Goal: Task Accomplishment & Management: Manage account settings

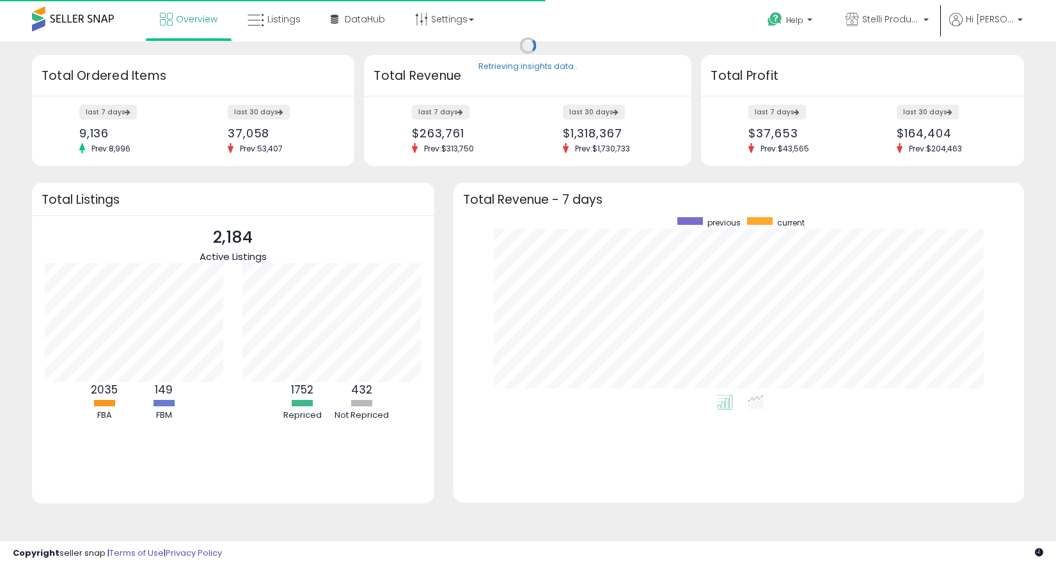
scroll to position [178, 545]
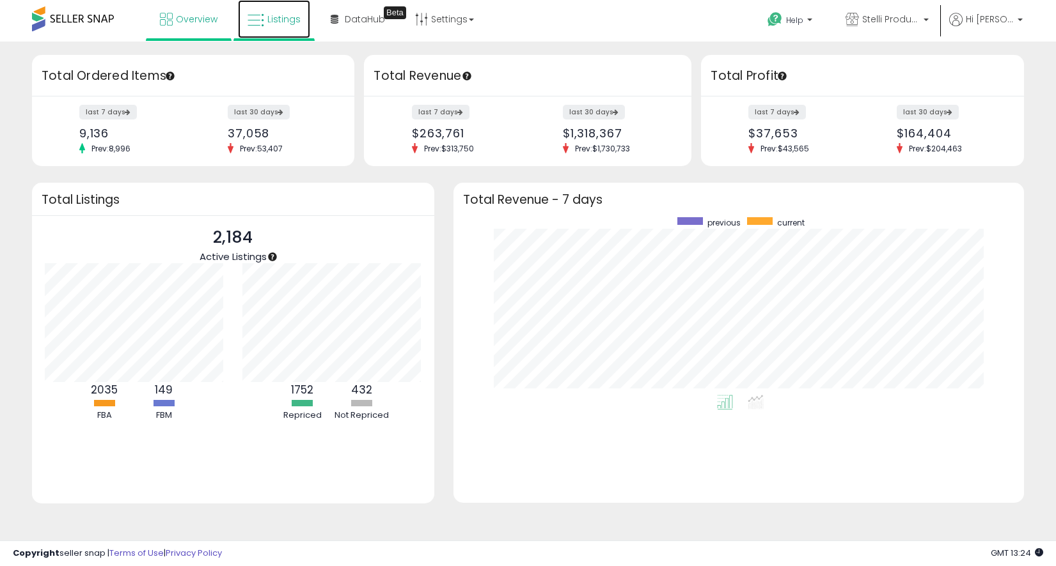
click at [281, 17] on span "Listings" at bounding box center [283, 19] width 33 height 13
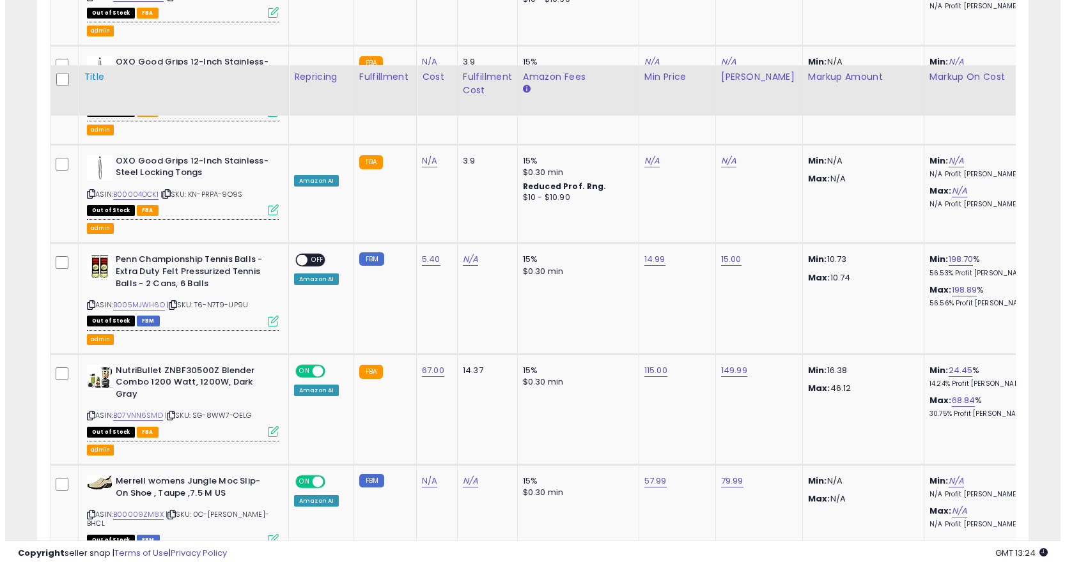
scroll to position [199, 0]
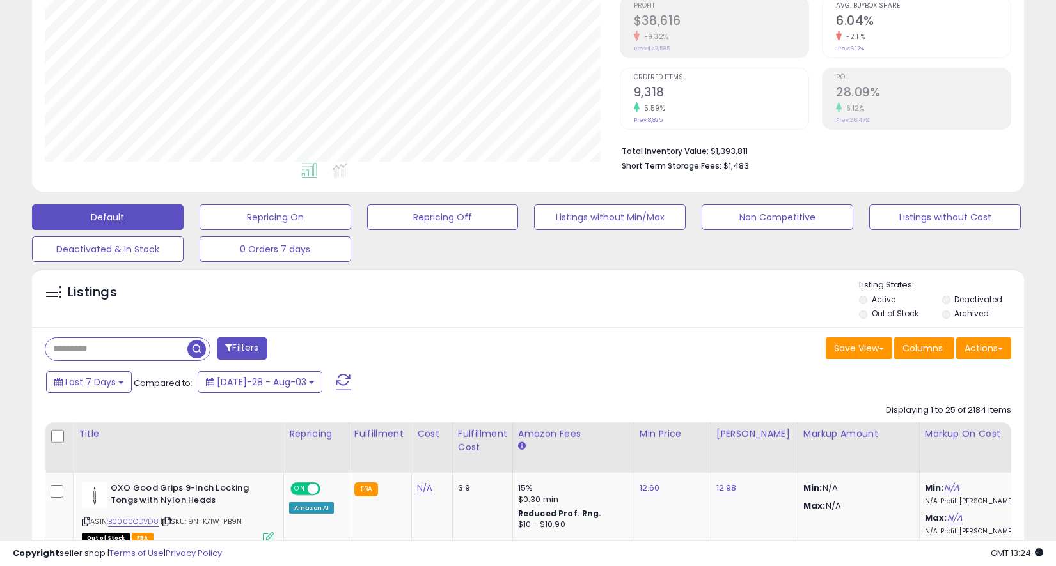
click at [119, 347] on input "text" at bounding box center [116, 349] width 142 height 22
paste input "**********"
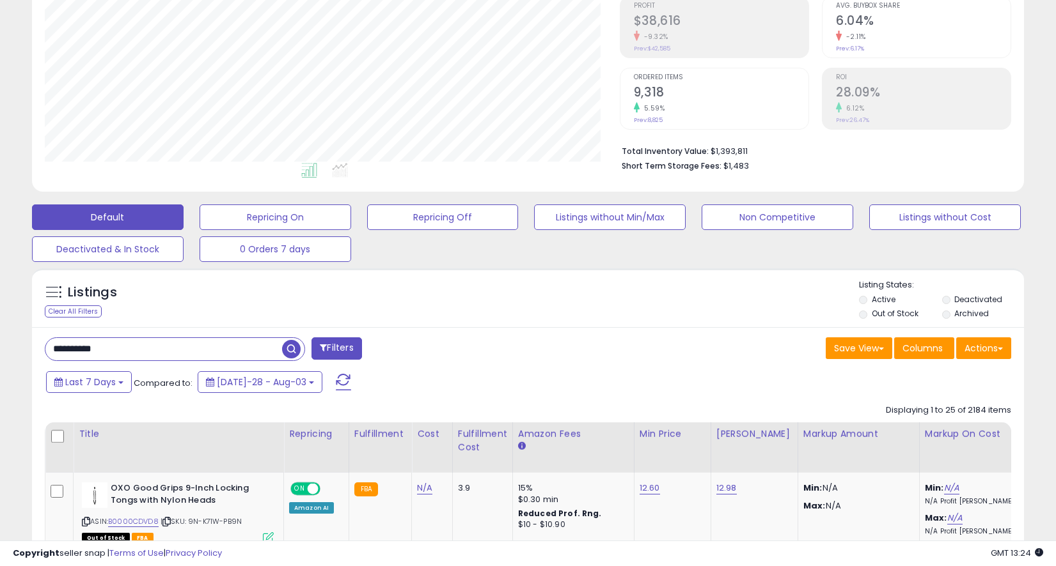
type input "**********"
click at [290, 342] on span "button" at bounding box center [291, 349] width 19 height 19
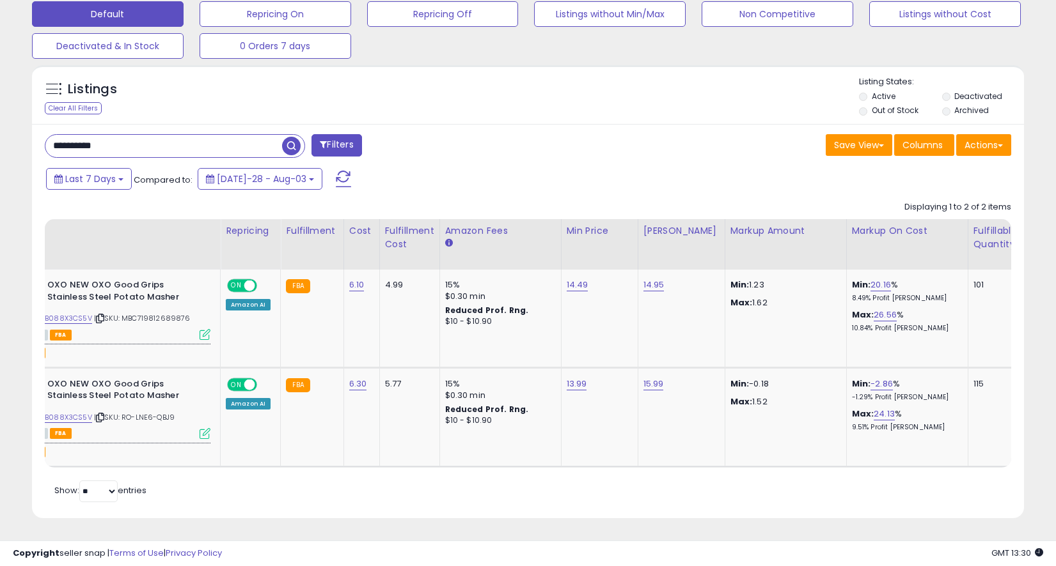
scroll to position [0, 127]
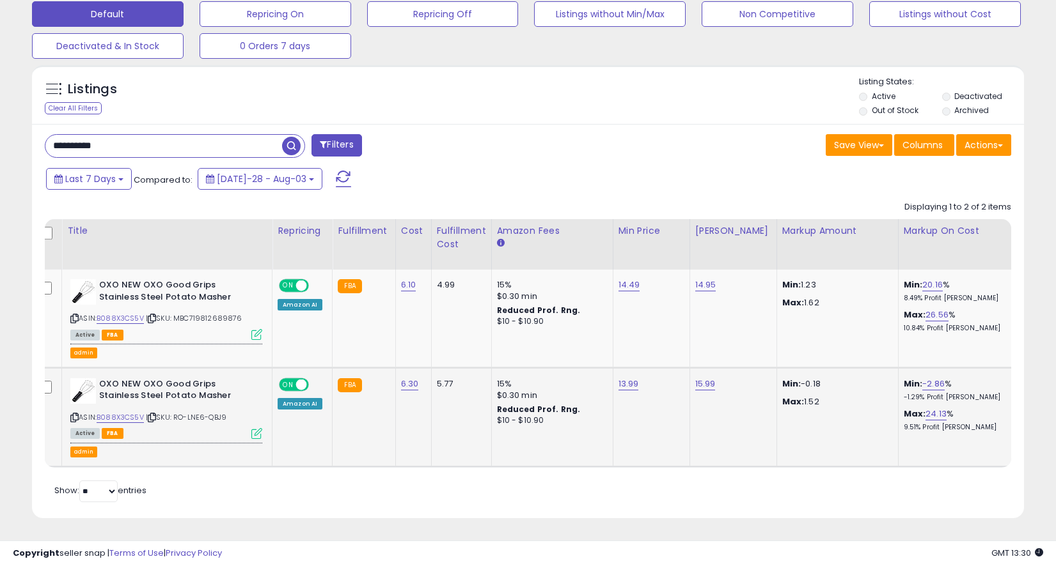
click at [256, 428] on icon at bounding box center [256, 433] width 11 height 11
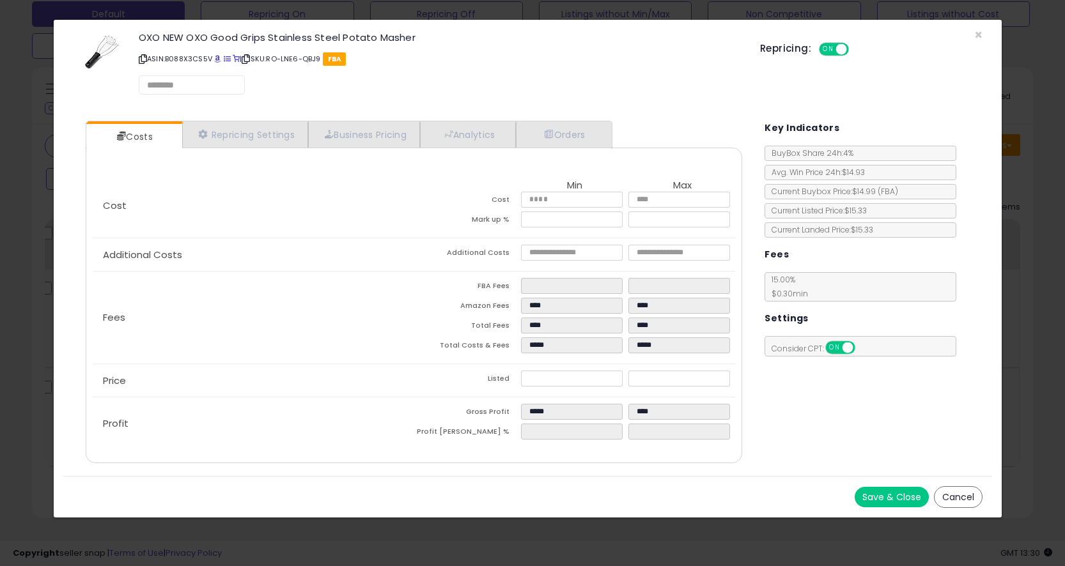
select select "*********"
click at [273, 141] on link "Repricing Settings" at bounding box center [245, 135] width 127 height 26
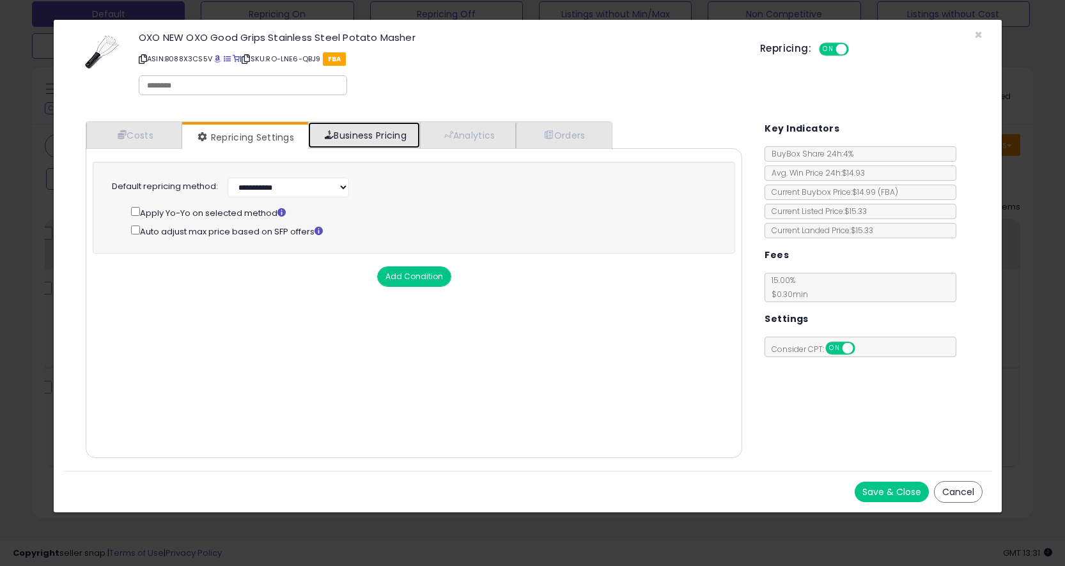
click at [357, 137] on link "Business Pricing" at bounding box center [364, 135] width 112 height 26
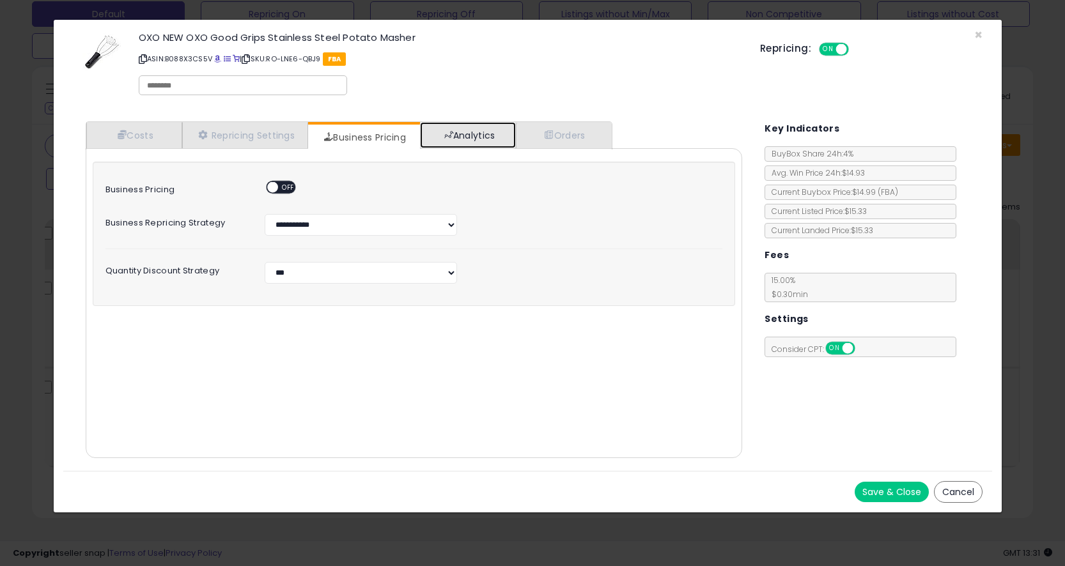
click at [499, 134] on link "Analytics" at bounding box center [468, 135] width 96 height 26
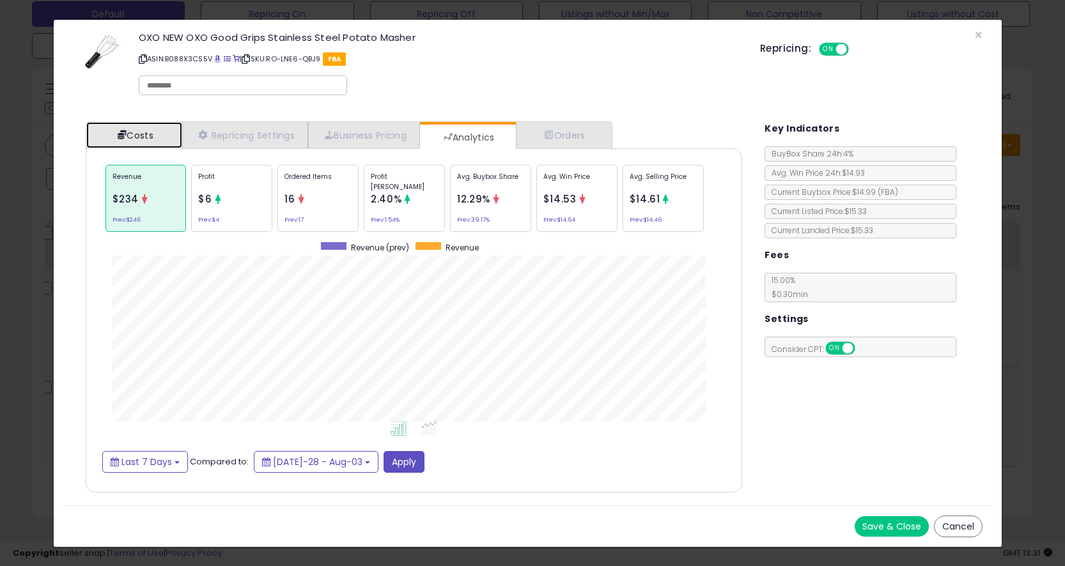
click at [125, 135] on span at bounding box center [122, 134] width 9 height 9
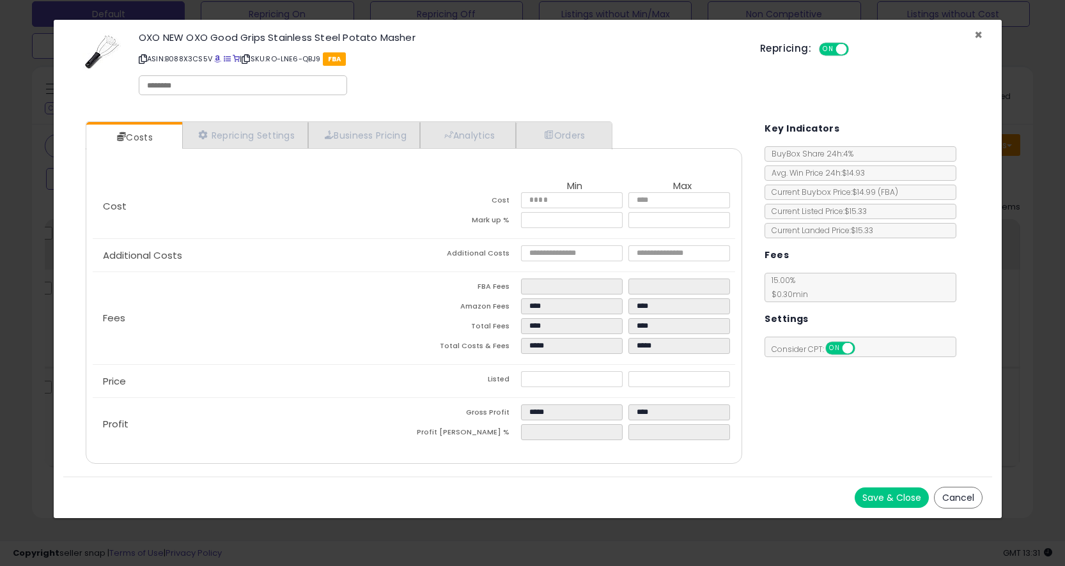
click at [979, 35] on span "×" at bounding box center [978, 35] width 8 height 19
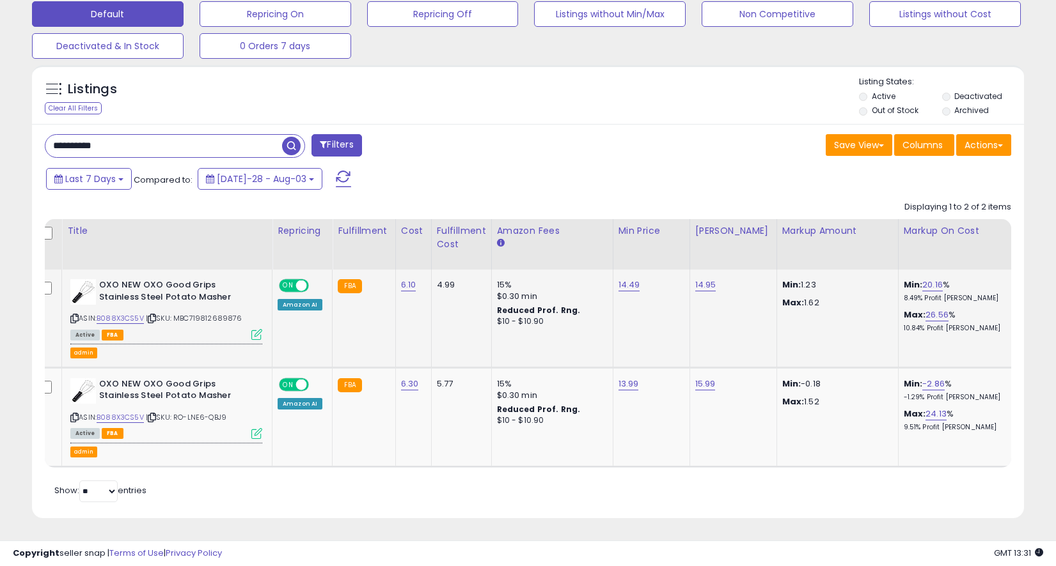
click at [257, 329] on icon at bounding box center [256, 334] width 11 height 11
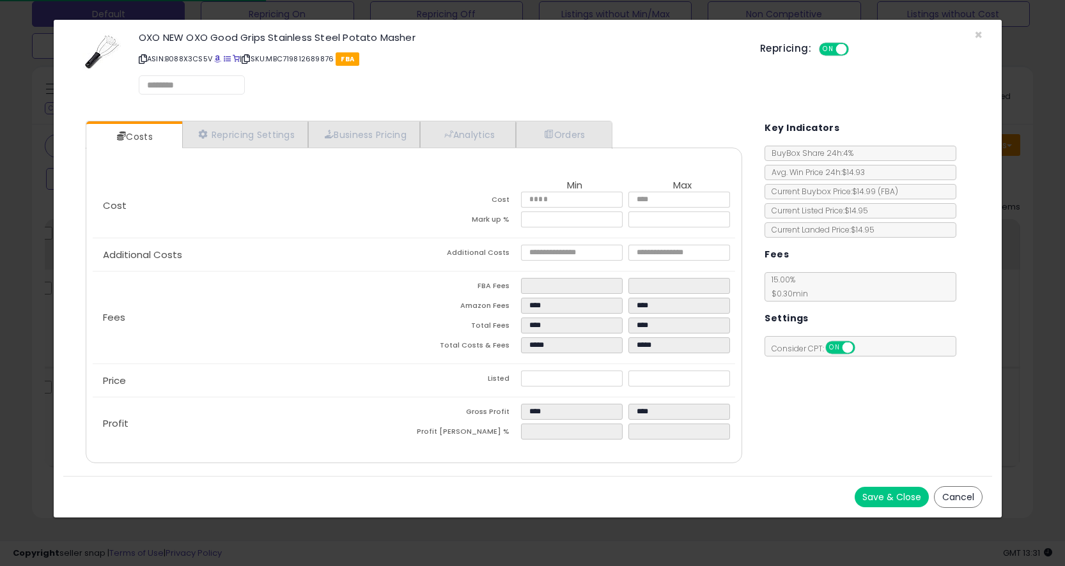
select select "*********"
click at [270, 143] on link "Repricing Settings" at bounding box center [245, 135] width 127 height 26
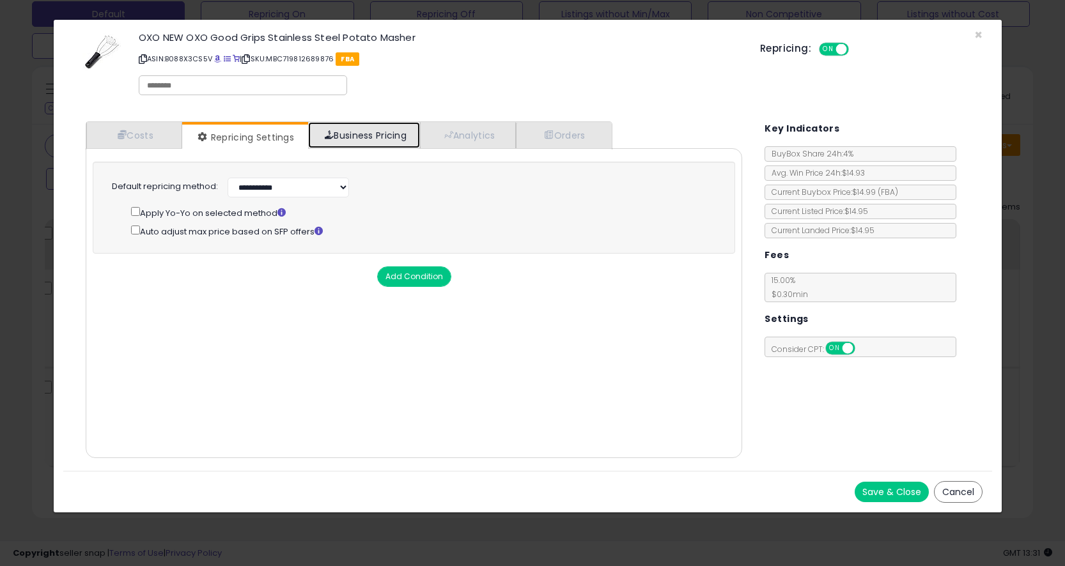
click at [370, 134] on link "Business Pricing" at bounding box center [364, 135] width 112 height 26
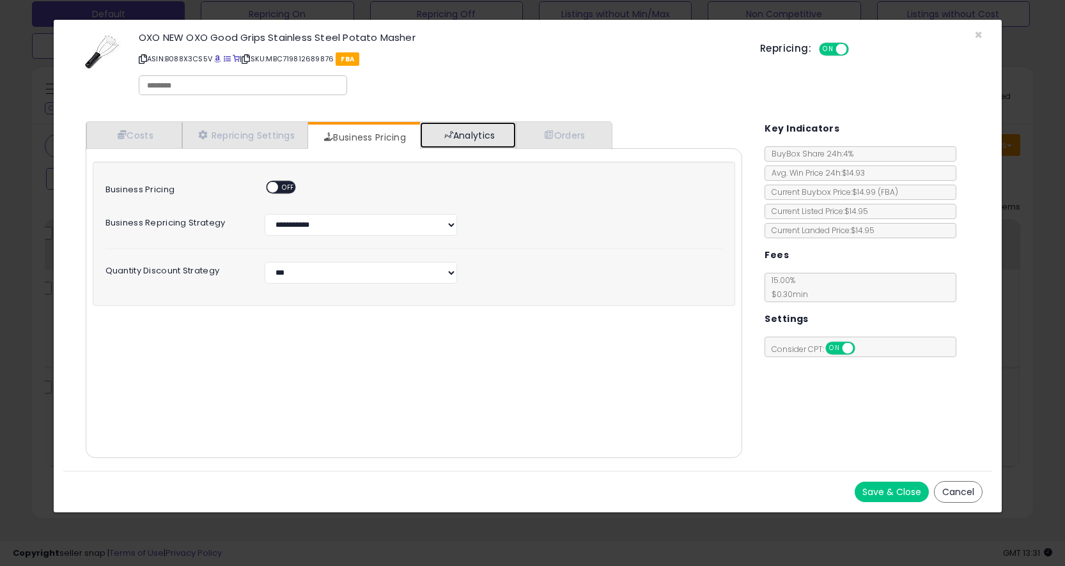
click at [472, 132] on link "Analytics" at bounding box center [468, 135] width 96 height 26
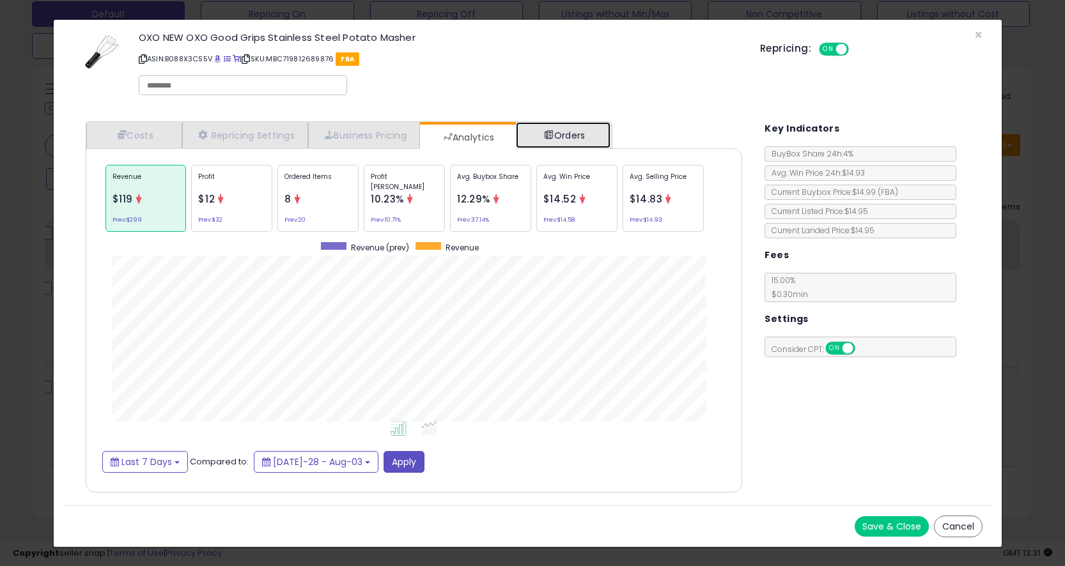
click at [604, 135] on link "Orders" at bounding box center [563, 135] width 95 height 26
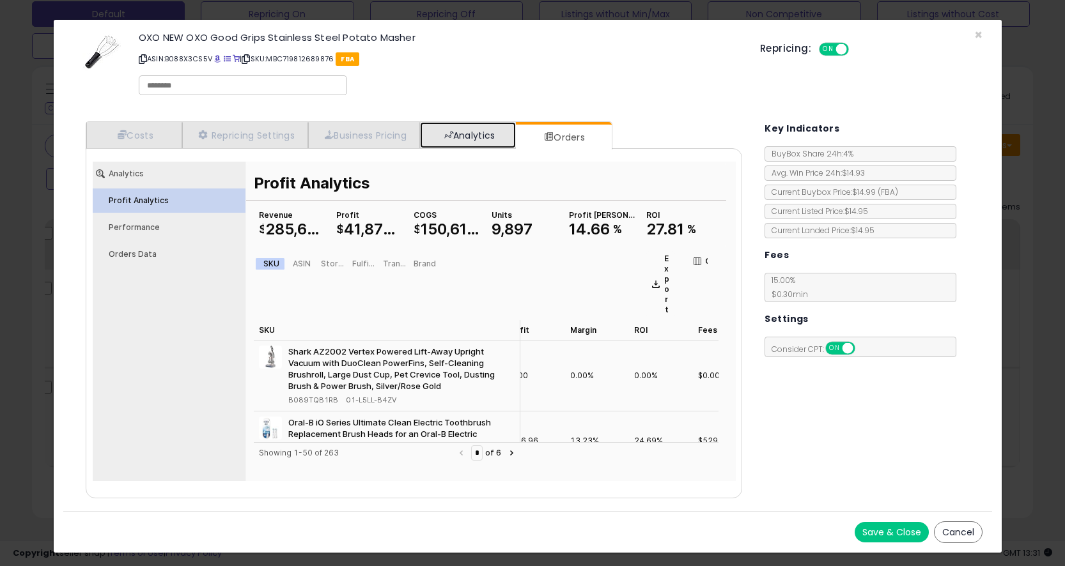
click at [481, 145] on link "Analytics" at bounding box center [468, 135] width 96 height 26
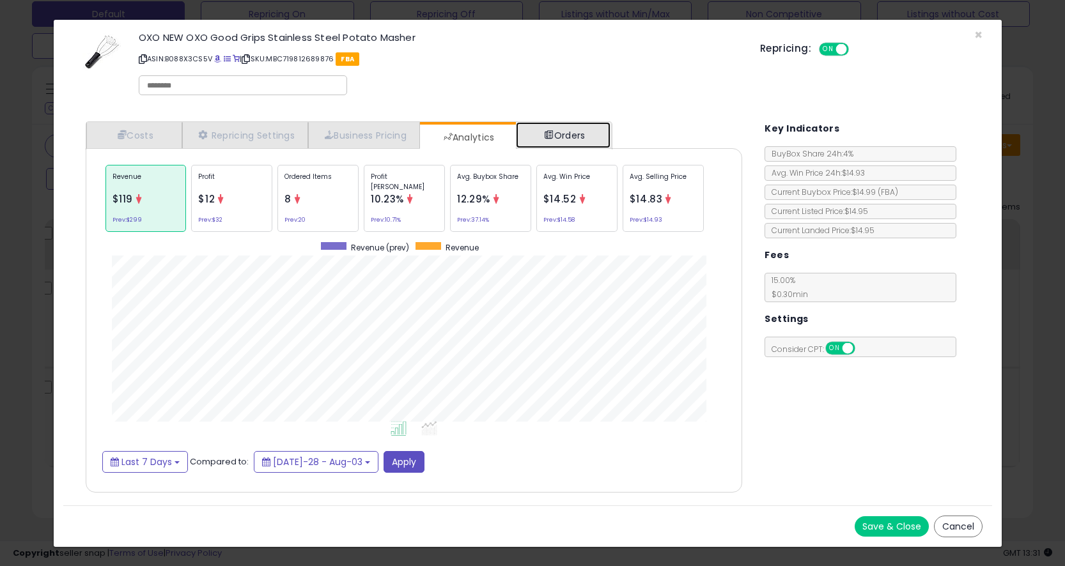
click at [529, 142] on link "Orders" at bounding box center [563, 135] width 95 height 26
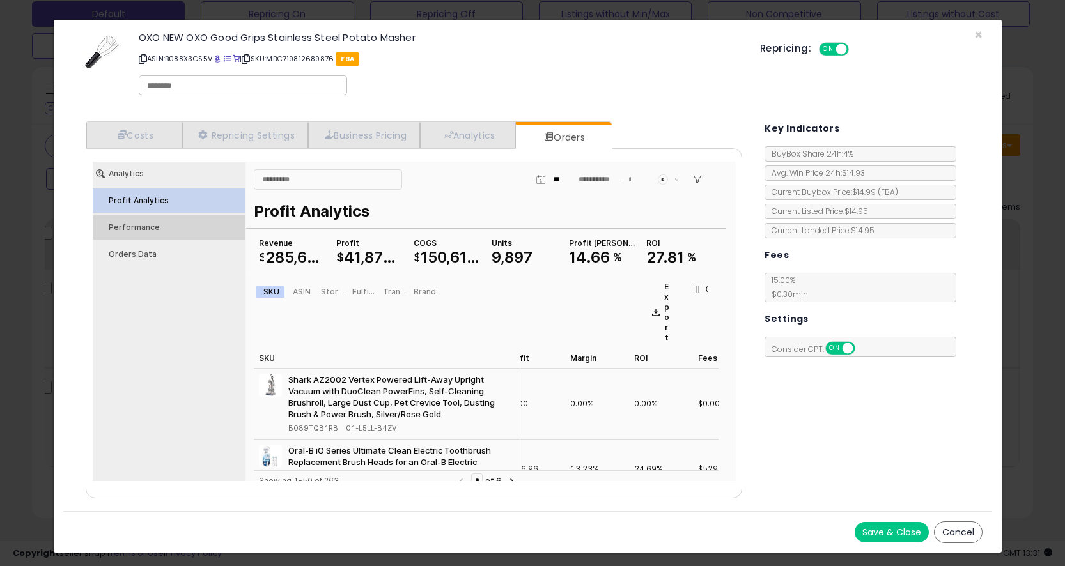
click at [129, 230] on div "Performance" at bounding box center [175, 227] width 134 height 9
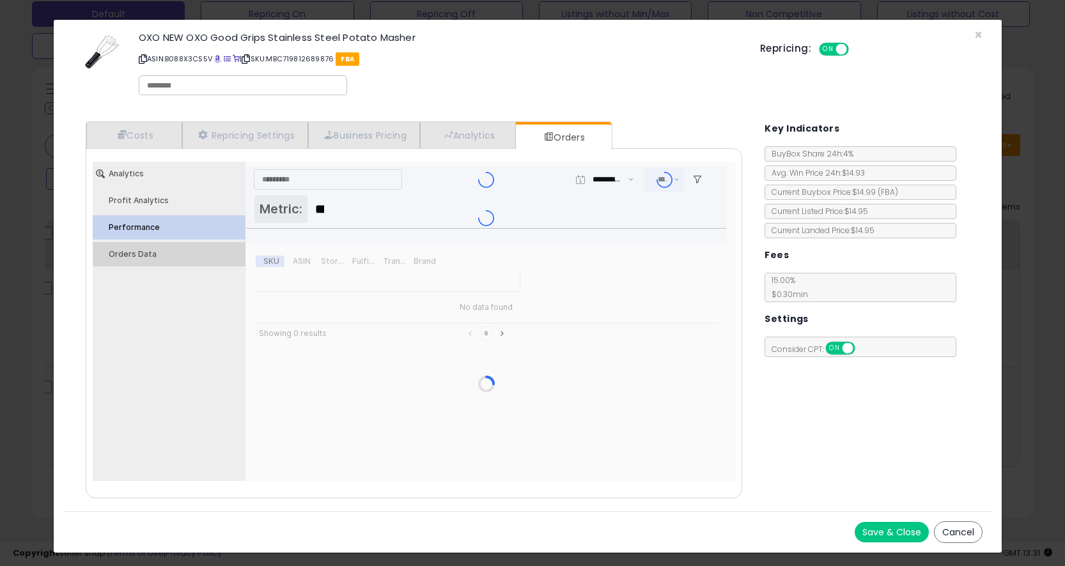
type input "***"
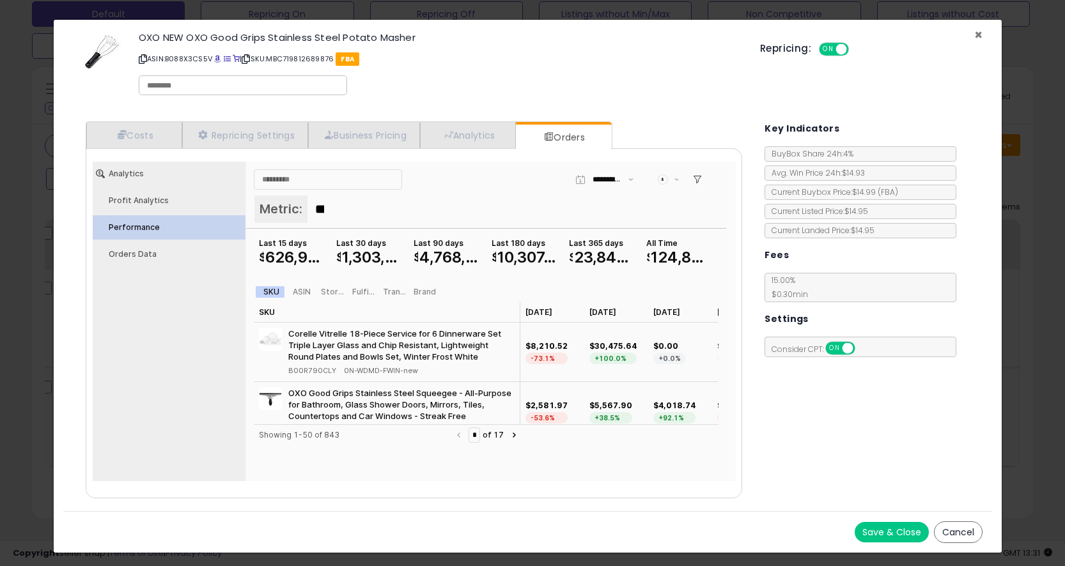
click at [980, 35] on span "×" at bounding box center [978, 35] width 8 height 19
